Goal: Transaction & Acquisition: Purchase product/service

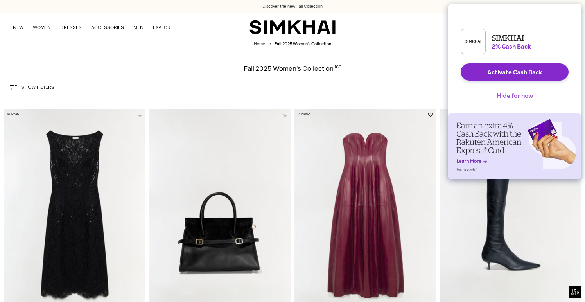
click at [513, 103] on button "Hide for now" at bounding box center [514, 95] width 49 height 17
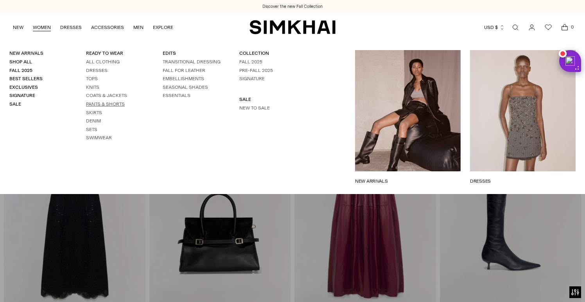
click at [95, 103] on link "Pants & Shorts" at bounding box center [105, 103] width 39 height 5
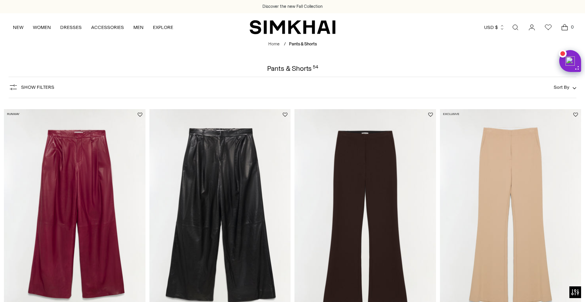
click at [397, 238] on img at bounding box center [365, 215] width 142 height 212
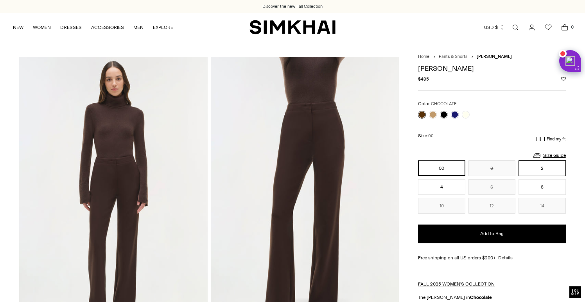
click at [530, 169] on button "2" at bounding box center [542, 168] width 47 height 16
click at [438, 188] on button "4" at bounding box center [441, 187] width 47 height 16
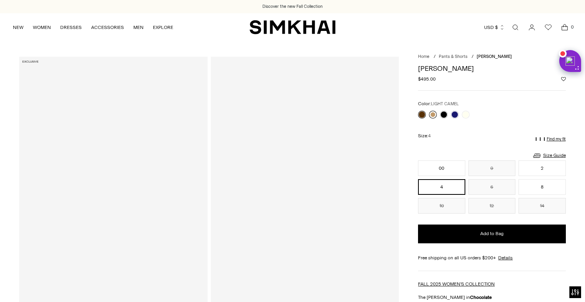
click at [432, 115] on link at bounding box center [433, 115] width 8 height 8
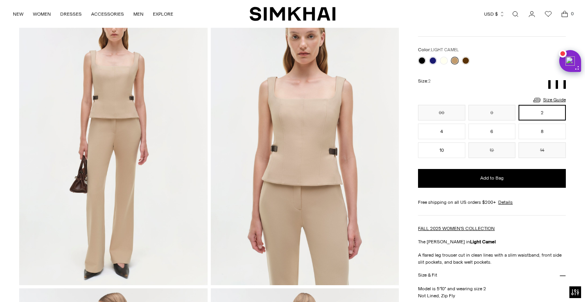
scroll to position [56, 0]
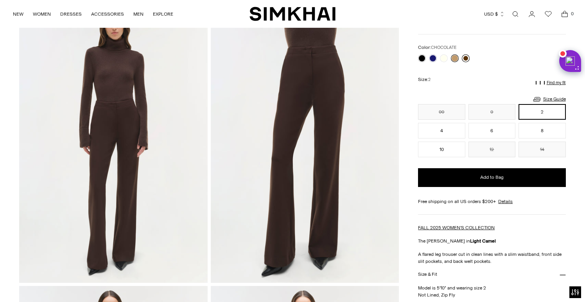
click at [465, 56] on link at bounding box center [466, 58] width 8 height 8
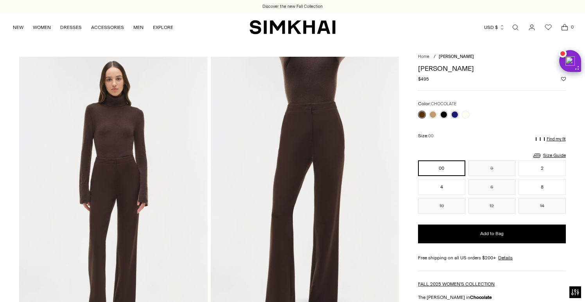
click at [280, 24] on img "SIMKHAI" at bounding box center [293, 27] width 86 height 15
